Goal: Find specific page/section: Find specific page/section

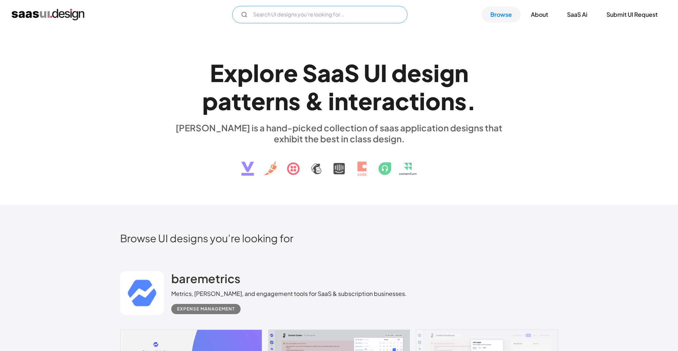
click at [290, 14] on input "Email Form" at bounding box center [319, 15] width 175 height 18
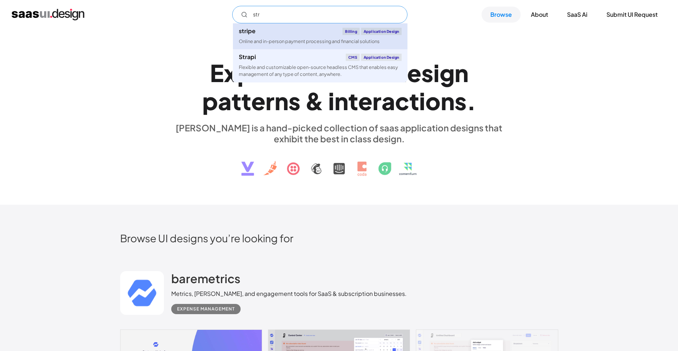
click at [259, 30] on div "stripe Billing Application Design" at bounding box center [320, 31] width 163 height 7
type input "str"
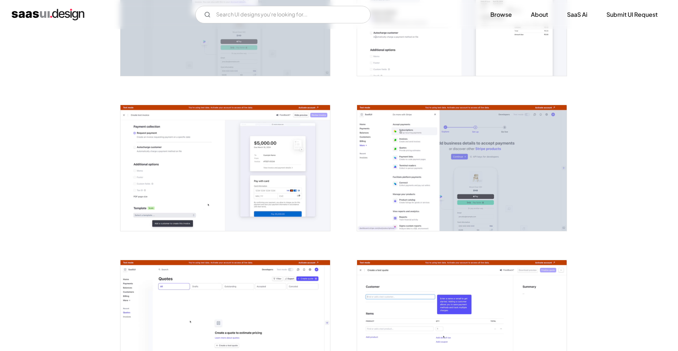
scroll to position [876, 0]
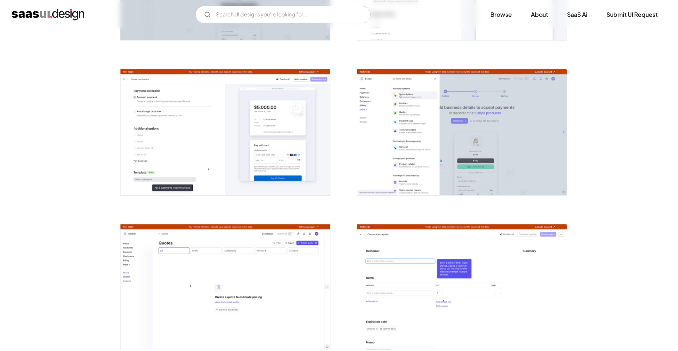
click at [443, 129] on img "open lightbox" at bounding box center [462, 132] width 210 height 126
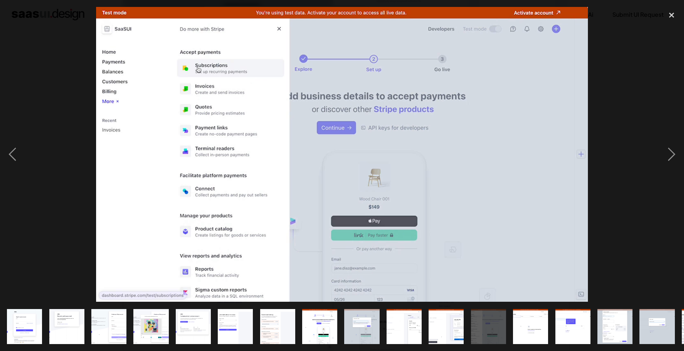
click at [443, 129] on img at bounding box center [342, 154] width 492 height 295
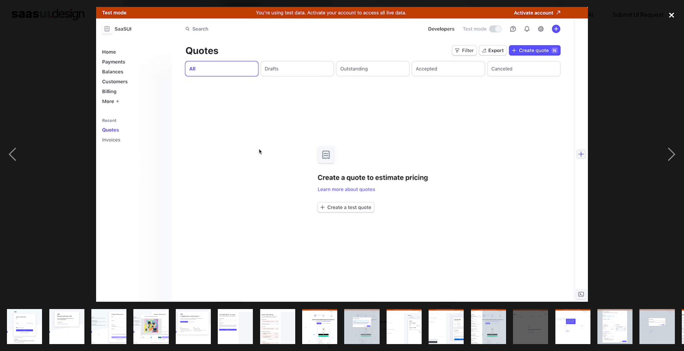
click at [677, 8] on div "close lightbox" at bounding box center [671, 15] width 25 height 16
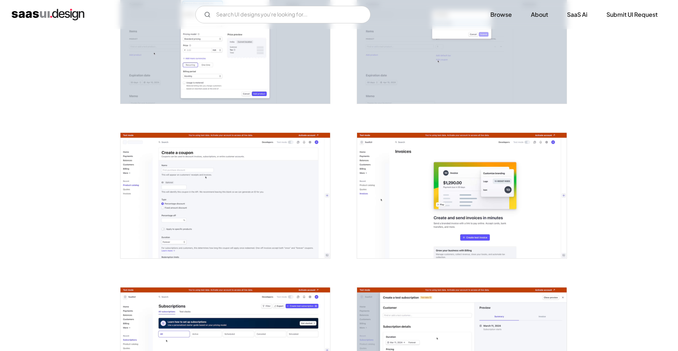
scroll to position [1461, 0]
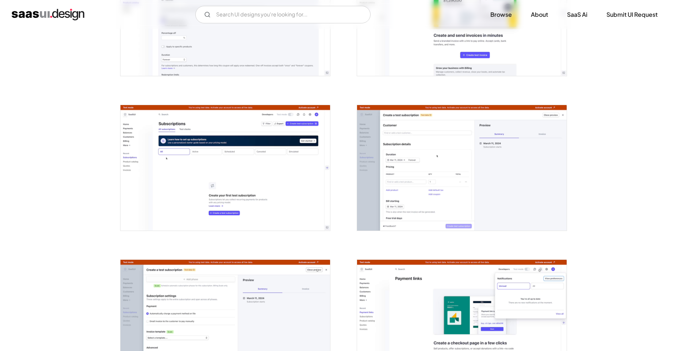
click at [223, 151] on img "open lightbox" at bounding box center [226, 168] width 210 height 126
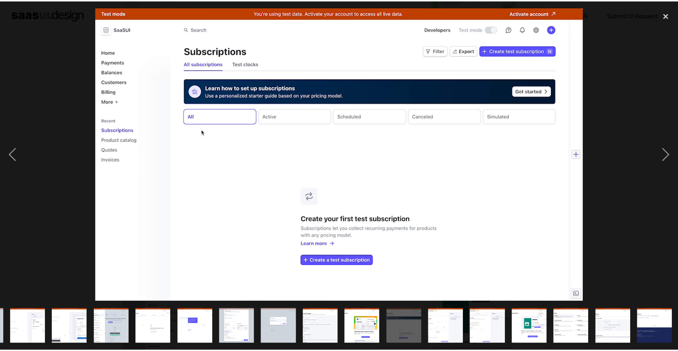
scroll to position [0, 377]
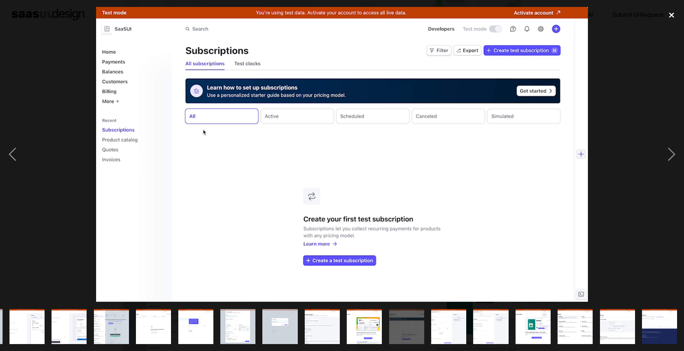
click at [665, 18] on div "close lightbox" at bounding box center [671, 15] width 25 height 16
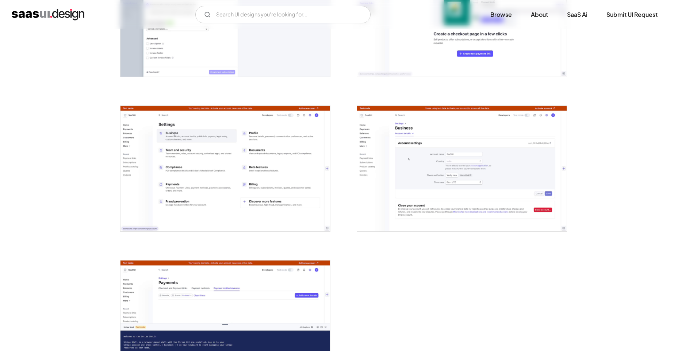
scroll to position [1862, 0]
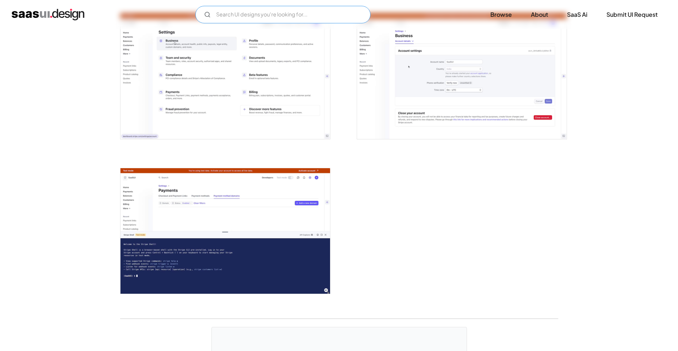
click at [296, 19] on input "Email Form" at bounding box center [282, 15] width 175 height 18
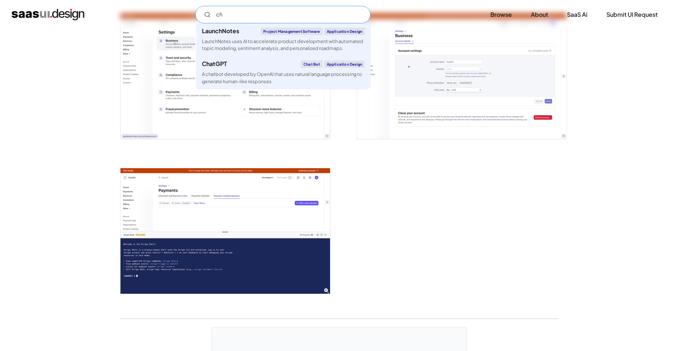
type input "c"
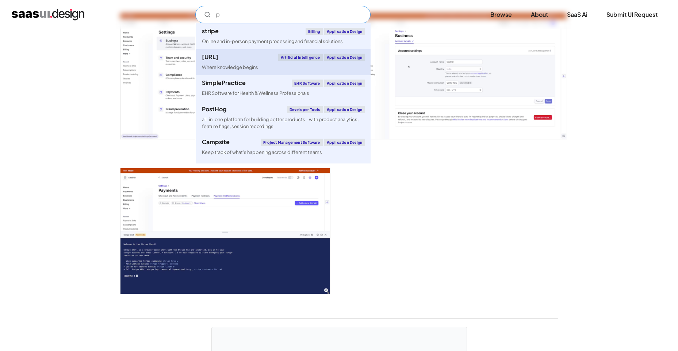
click at [218, 58] on div "[URL]" at bounding box center [210, 57] width 16 height 6
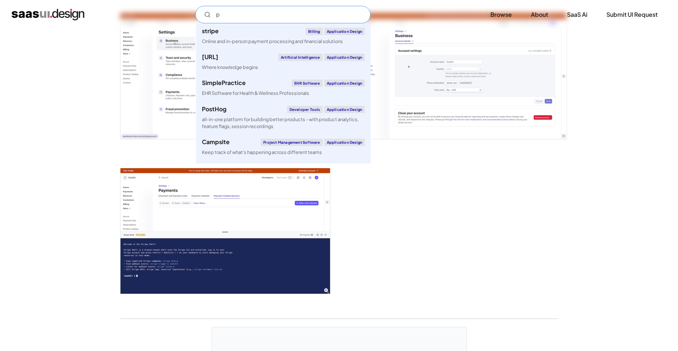
click at [264, 14] on input "p" at bounding box center [282, 15] width 175 height 18
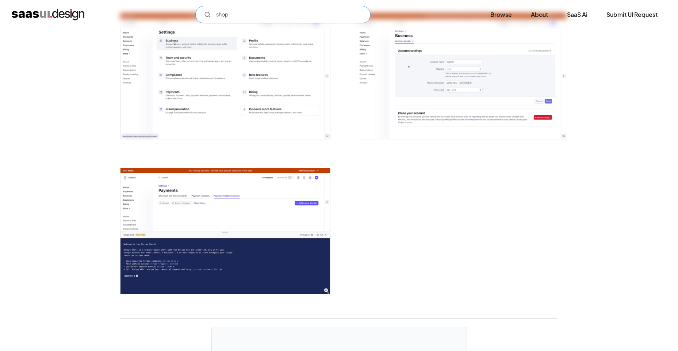
type input "shop"
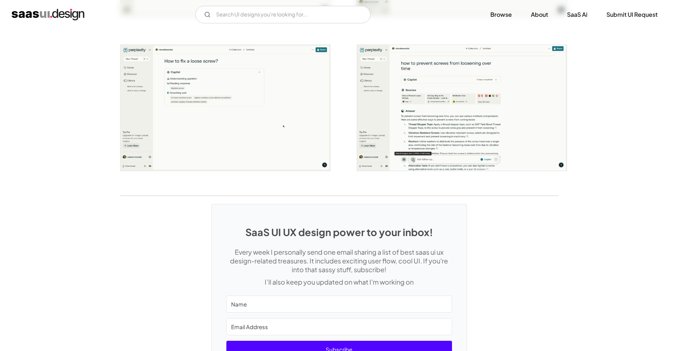
scroll to position [1270, 0]
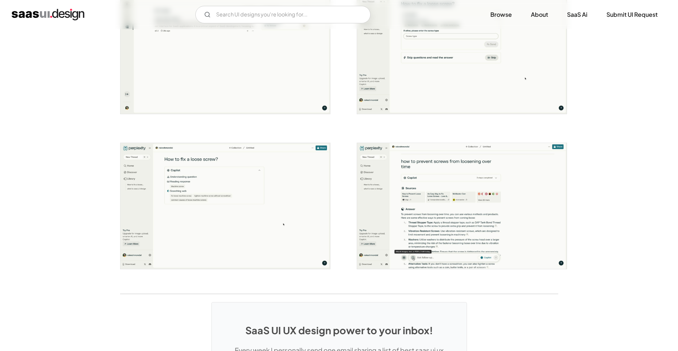
click at [69, 17] on img "home" at bounding box center [48, 15] width 73 height 12
